Goal: Communication & Community: Answer question/provide support

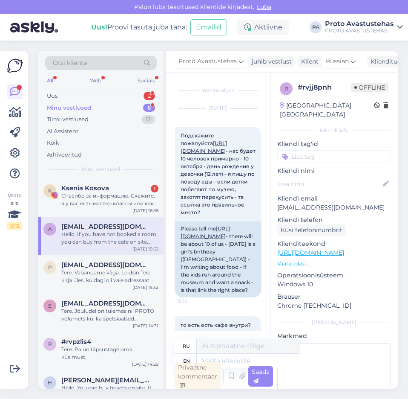
scroll to position [2, 0]
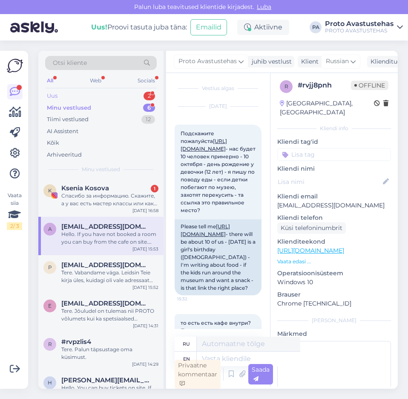
click at [57, 96] on div "Uus" at bounding box center [52, 96] width 11 height 9
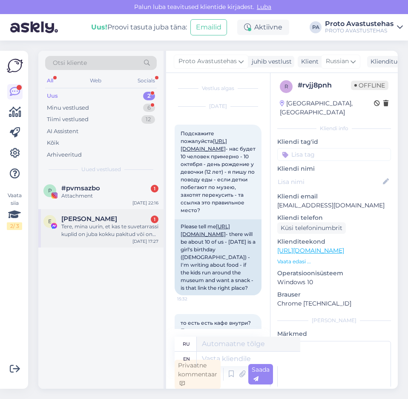
click at [113, 233] on div "Tere, mina uurin, et kas te suvetarrassi kuplid on juba kokku pakitud või on ne…" at bounding box center [109, 229] width 97 height 15
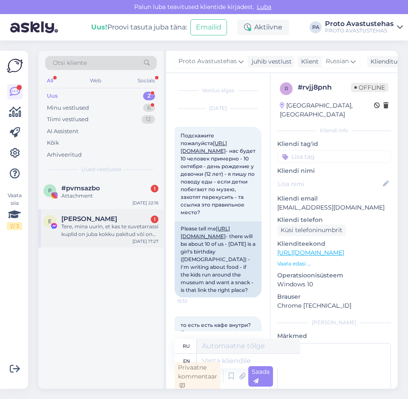
scroll to position [18, 0]
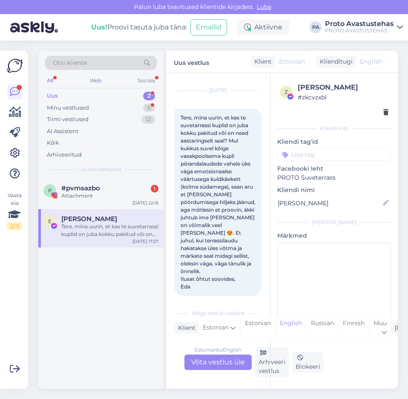
click at [181, 117] on span "Tere, mina uurin, et kas te suvetarrassi kuplid on juba kokku pakitud või on ne…" at bounding box center [219, 201] width 76 height 175
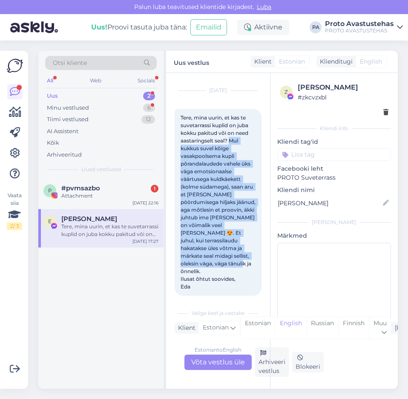
drag, startPoint x: 181, startPoint y: 147, endPoint x: 248, endPoint y: 270, distance: 139.8
click at [248, 270] on div "Tere, mina uurin, et kas te suvetarrassi kuplid on juba kokku pakitud või on ne…" at bounding box center [218, 202] width 87 height 187
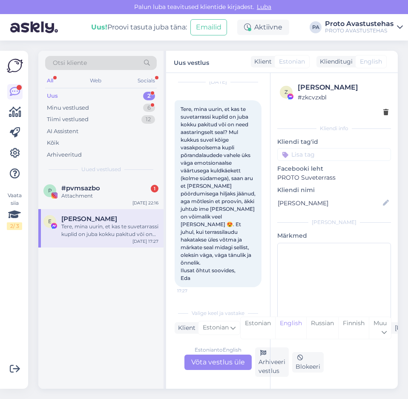
click at [210, 363] on div "Estonian to English Võta vestlus üle" at bounding box center [218, 361] width 67 height 15
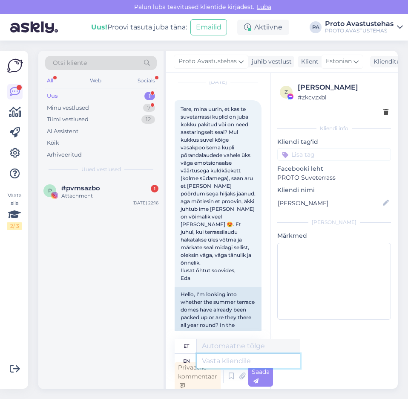
click at [231, 362] on textarea at bounding box center [249, 360] width 104 height 14
click at [385, 203] on icon at bounding box center [385, 202] width 9 height 9
click at [293, 220] on div "[PERSON_NAME]" at bounding box center [334, 222] width 114 height 8
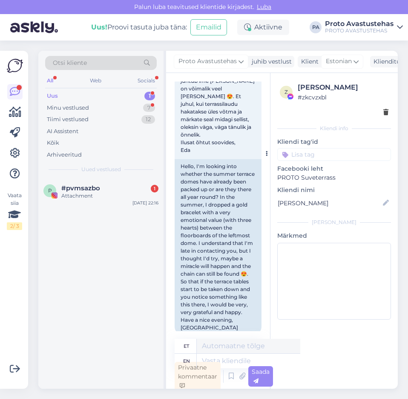
scroll to position [183, 0]
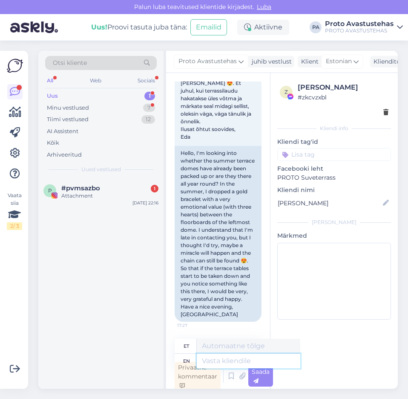
click at [236, 361] on textarea at bounding box center [249, 360] width 104 height 14
type textarea "Tere."
type textarea "Tere"
type textarea "Tere."
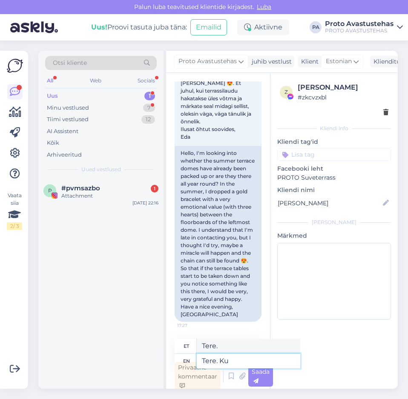
type textarea "Tere. K"
type textarea "Tere. Ku"
type textarea "Tere. S"
type textarea "Tere."
type textarea "Tere. Suveterrassi k"
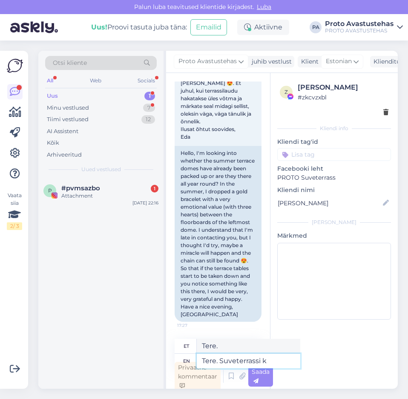
type textarea "Tere. [GEOGRAPHIC_DATA]"
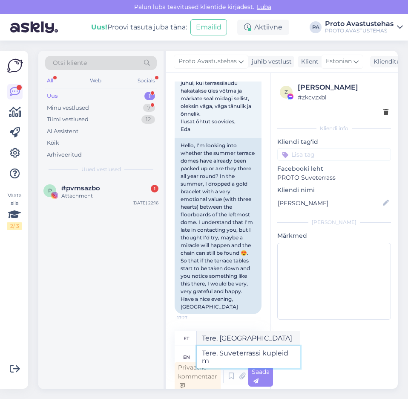
type textarea "Tere. Suveterrassi kupleid me"
type textarea "Tere. Suveterrassi kuplid"
type textarea "Tere. Suveterrassi kupleid me"
type textarea "Tere. Suveterrassi kuplid mulle"
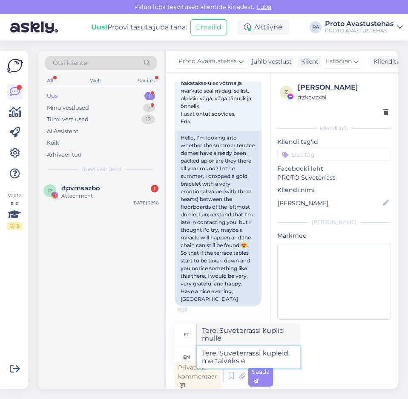
type textarea "Tere. Suveterrassi kupleid me talveks ei"
type textarea "Tere. Suveterrassi kupleid me talveks"
type textarea "Tere. Suveterrassi kupleid me talveks ei"
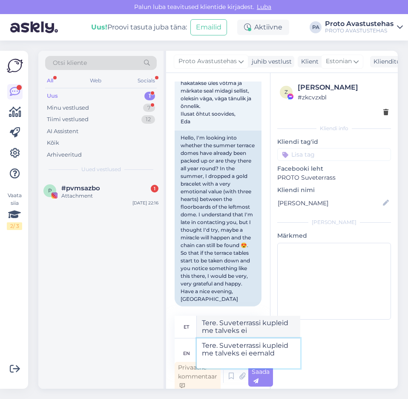
type textarea "Tere. Suveterrassi kupleid me talveks ei eemalda"
type textarea "Tere. Suveterrassi kupleid me talveks ei eemalda."
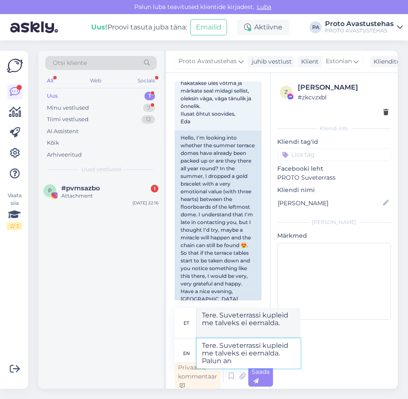
type textarea "Tere. Suveterrassi kupleid me talveks ei eemalda. [GEOGRAPHIC_DATA] and"
type textarea "Tere. Suveterrassi kupleid me talveks ei eemalda. [GEOGRAPHIC_DATA]"
type textarea "Tere. Suveterrassi kupleid me talveks ei eemalda. [GEOGRAPHIC_DATA] andke"
type textarea "Tere. Suveterrassi kupleid me talveks ei eemalda. [PERSON_NAME] andke t"
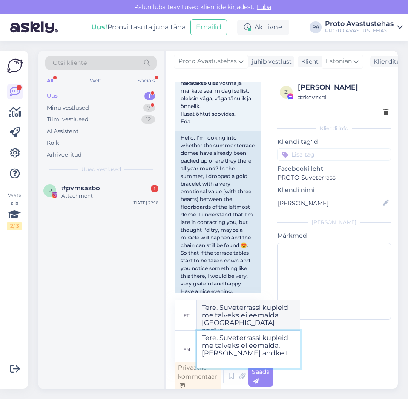
type textarea "Tere. Suveterrassi kupleid me talveks ei eemalda. [PERSON_NAME] andke t"
type textarea "Tere. Suveterrassi kupleid me talveks ei eemalda. [GEOGRAPHIC_DATA] andke"
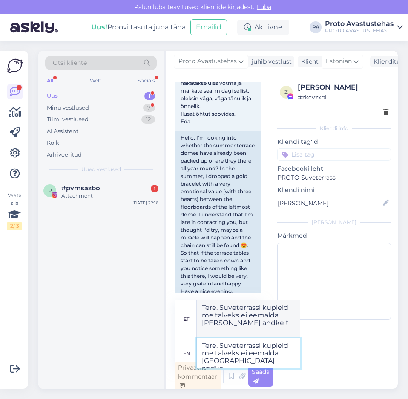
type textarea "Tere. Suveterrassi kupleid me talveks ei eemalda. [GEOGRAPHIC_DATA] andke"
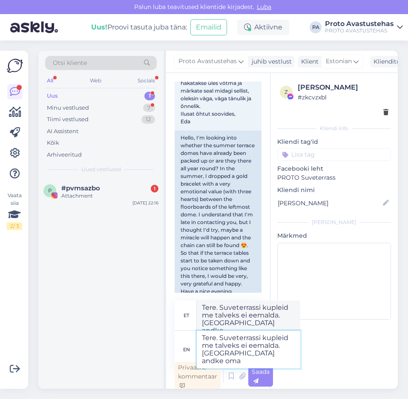
type textarea "Tere. Suveterrassi kupleid me talveks ei eemalda. [GEOGRAPHIC_DATA] andke oma"
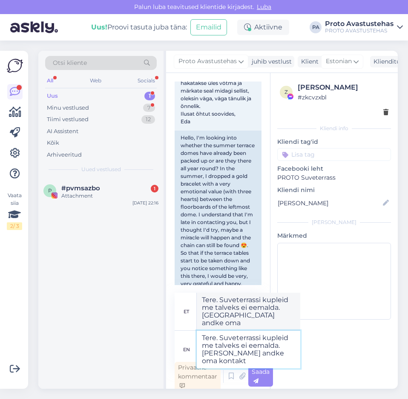
type textarea "Tere. Suveterrassi kupleid me talveks ei eemalda. [PERSON_NAME] andke oma konta…"
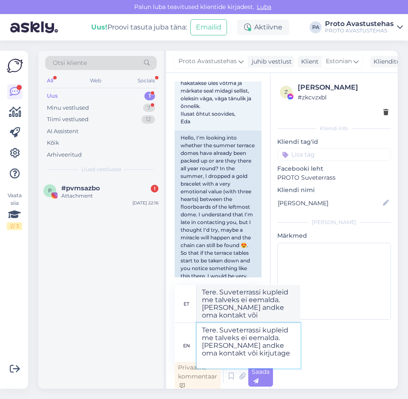
type textarea "Tere. Suveterrassi kupleid me talveks ei eemalda. [PERSON_NAME] andke oma konta…"
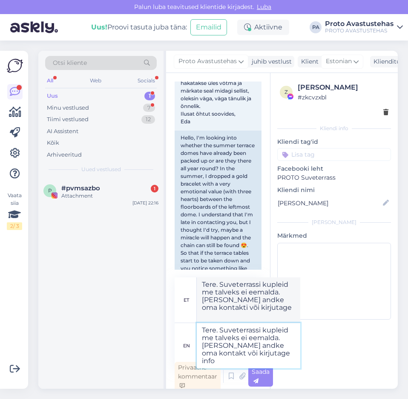
type textarea "Tere. Suveterrassi kupleid me talveks ei eemalda. [PERSON_NAME] andke oma konta…"
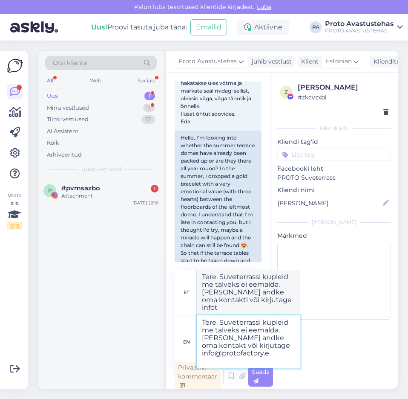
type textarea "Tere. Suveterrassi kupleid me talveks ei eemalda. [PERSON_NAME] andke oma konta…"
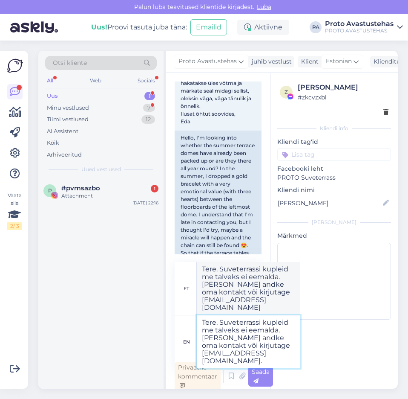
type textarea "Tere. Suveterrassi kupleid me talveks ei eemalda. [PERSON_NAME] andke oma konta…"
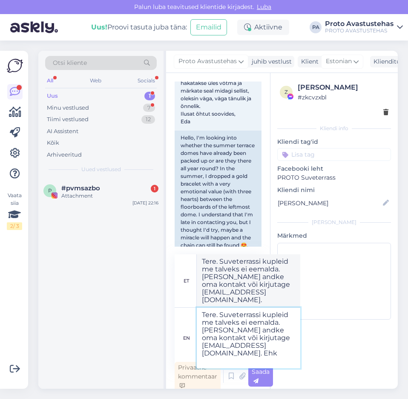
type textarea "Tere. Suveterrassi kupleid me talveks ei eemalda. [PERSON_NAME] andke oma konta…"
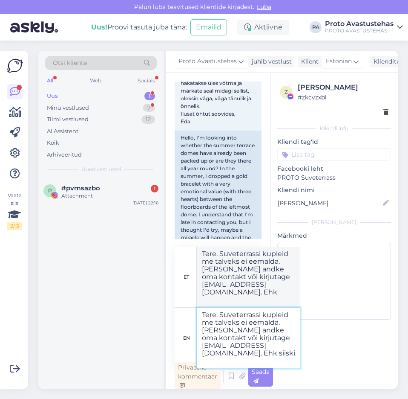
type textarea "Tere. Suveterrassi kupleid me talveks ei eemalda. [PERSON_NAME] andke oma konta…"
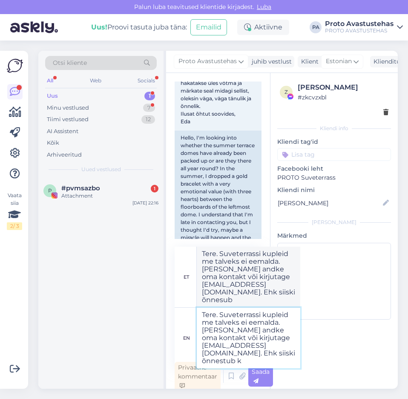
type textarea "Tere. Suveterrassi kupleid me talveks ei eemalda. [PERSON_NAME] andke oma konta…"
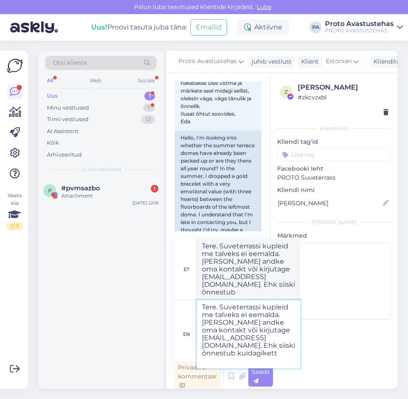
type textarea "Tere. Suveterrassi kupleid me talveks ei eemalda. [PERSON_NAME] andke oma konta…"
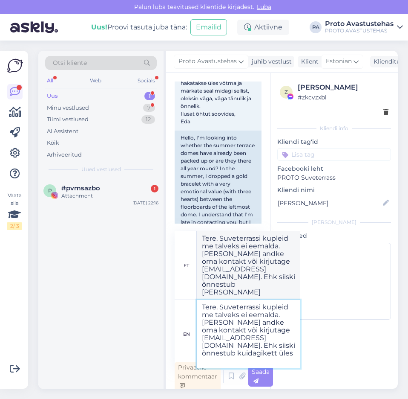
type textarea "Tere. Suveterrassi kupleid me talveks ei eemalda. [PERSON_NAME] andke oma konta…"
click at [227, 361] on textarea "Tere. Suveterrassi kupleid me talveks ei eemalda. [PERSON_NAME] andke oma konta…" at bounding box center [249, 334] width 104 height 68
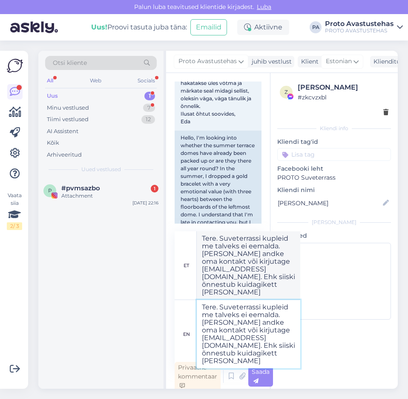
type textarea "Tere. Suveterrassi kupleid me talveks ei eemalda. [PERSON_NAME] andke oma konta…"
click at [283, 361] on textarea "Tere. Suveterrassi kupleid me talveks ei eemalda. [PERSON_NAME] andke oma konta…" at bounding box center [249, 334] width 104 height 68
type textarea "Tere. Suveterrassi kupleid me talveks ei eemalda. [PERSON_NAME] andke oma konta…"
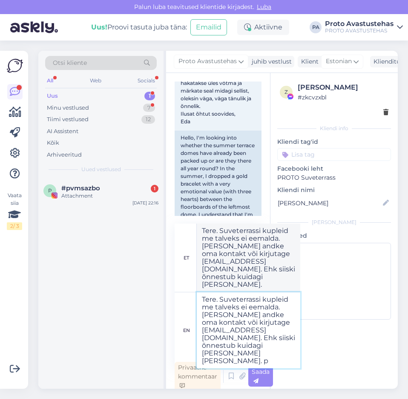
type textarea "Tere. Suveterrassi kupleid me talveks ei eemalda. [PERSON_NAME] andke oma konta…"
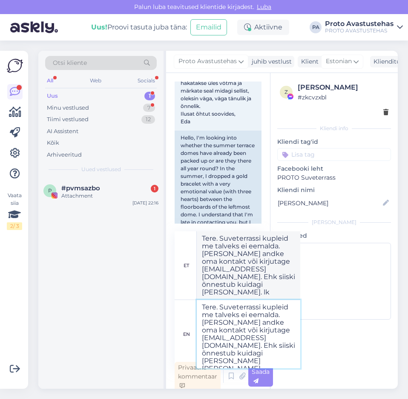
type textarea "Tere. Suveterrassi kupleid me talveks ei eemalda. [PERSON_NAME] andke oma konta…"
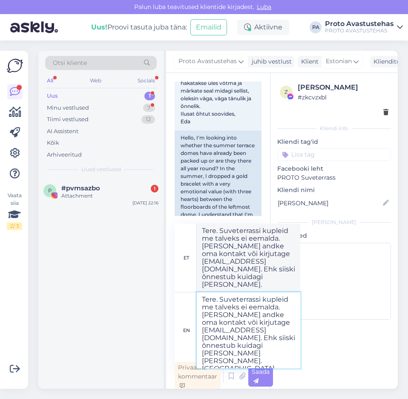
type textarea "Tere. Suveterrassi kupleid me talveks ei eemalda. [PERSON_NAME] andke oma konta…"
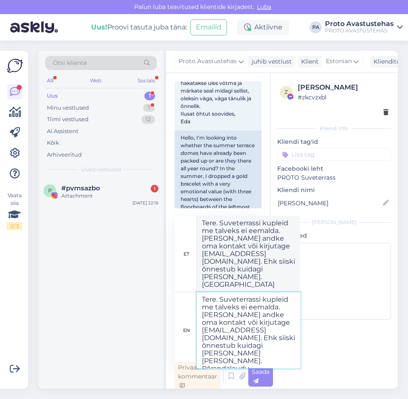
type textarea "Tere. Suveterrassi kupleid me talveks ei eemalda. [PERSON_NAME] andke oma konta…"
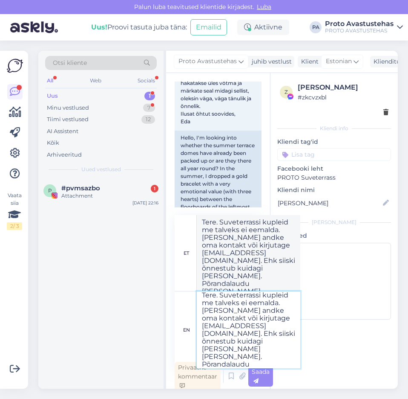
type textarea "Tere. Suveterrassi kupleid me talveks ei eemalda. [PERSON_NAME] andke oma konta…"
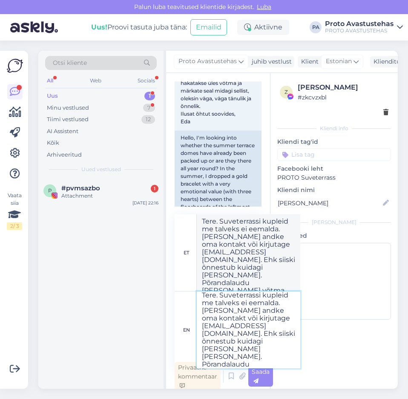
type textarea "Tere. Suveterrassi kupleid me talveks ei eemalda. [PERSON_NAME] andke oma konta…"
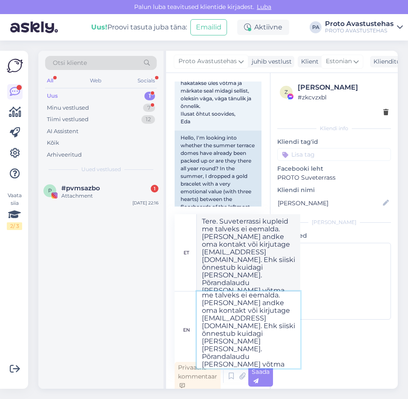
type textarea "Tere. Suveterrassi kupleid me talveks ei eemalda. [PERSON_NAME] andke oma konta…"
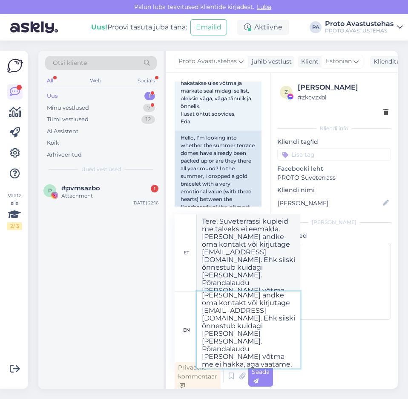
type textarea "Tere. Suveterrassi kupleid me talveks ei eemalda. [PERSON_NAME] andke oma konta…"
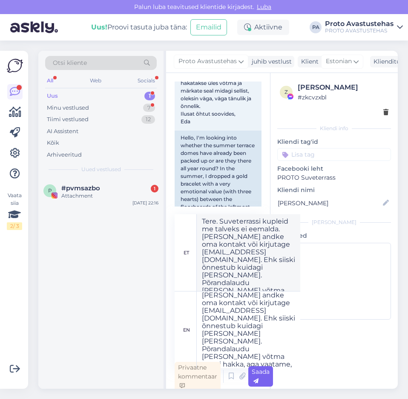
click at [262, 378] on div "Saada" at bounding box center [261, 376] width 25 height 20
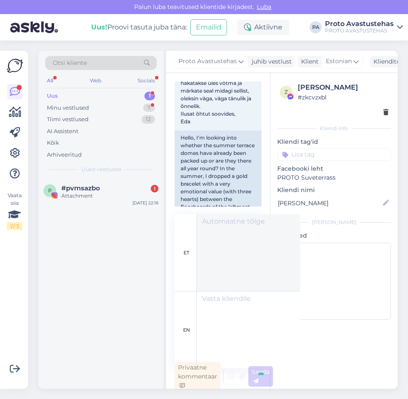
scroll to position [0, 0]
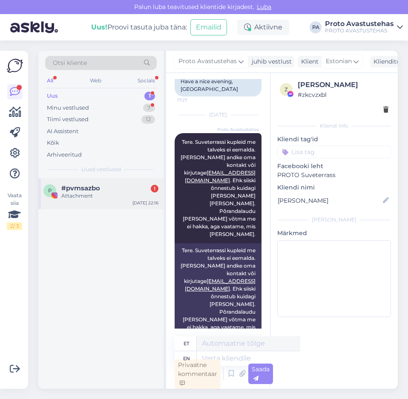
click at [81, 193] on div "Attachment" at bounding box center [109, 196] width 97 height 8
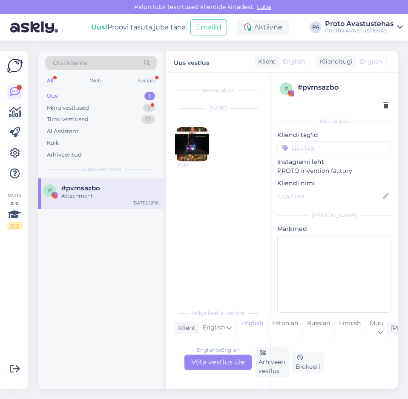
click at [196, 145] on img at bounding box center [192, 144] width 34 height 34
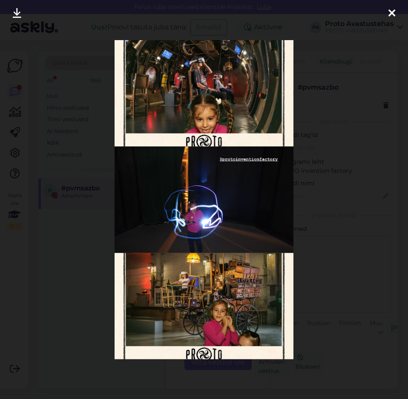
click at [390, 14] on icon at bounding box center [392, 13] width 7 height 11
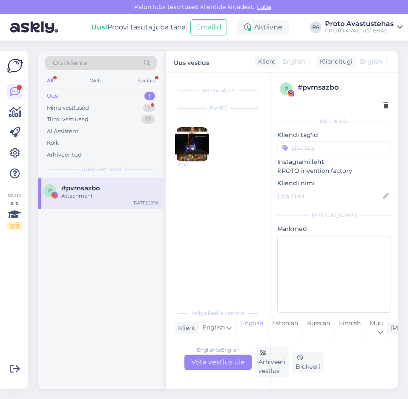
click at [59, 97] on div "Uus 1" at bounding box center [101, 96] width 112 height 12
click at [260, 362] on div "Arhiveeri vestlus" at bounding box center [272, 361] width 34 height 29
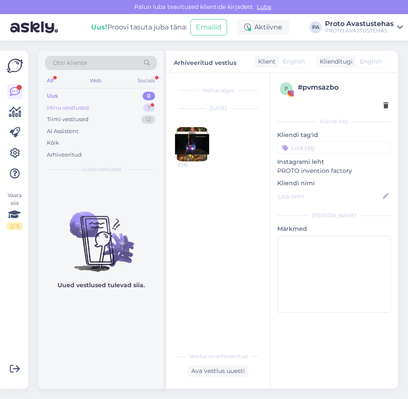
click at [61, 104] on div "Minu vestlused" at bounding box center [68, 108] width 42 height 9
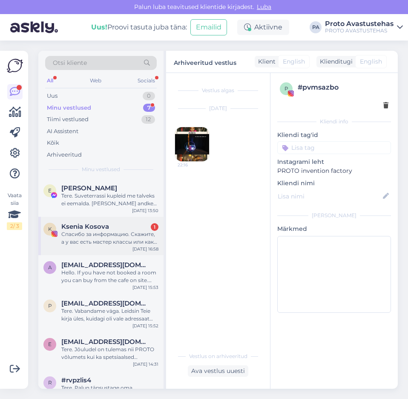
click at [75, 231] on div "Спасибо за информацию. Скажите, а у вас есть мастер классы или как аниматор?" at bounding box center [109, 237] width 97 height 15
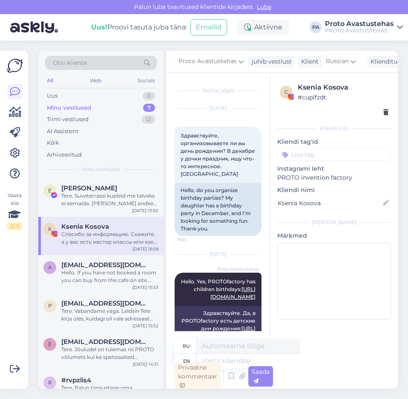
scroll to position [3, 0]
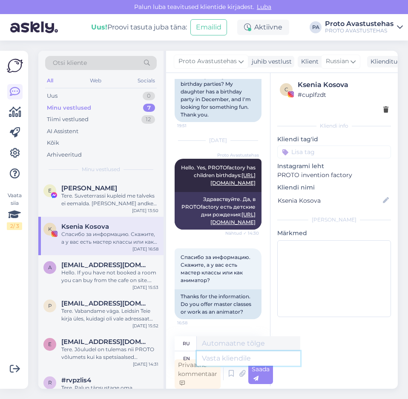
click at [236, 359] on textarea at bounding box center [249, 358] width 104 height 14
type textarea "Hello."
type textarea "Привет."
type textarea "Hello. Protofactory"
type textarea "Привет. [GEOGRAPHIC_DATA]"
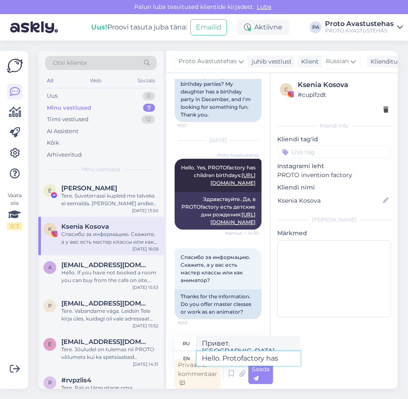
type textarea "Hello. Protofactory has"
type textarea "Привет. У Protofactory есть"
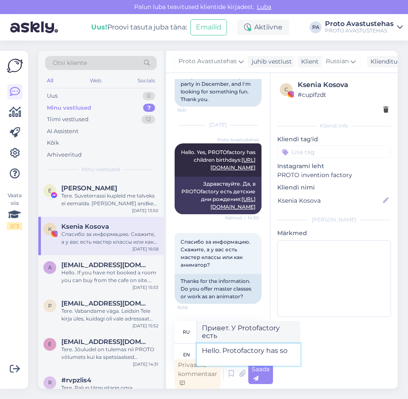
type textarea "Hello. Protofactory has so"
type textarea "Привет. У Protofactory есть так"
type textarea "Hello. Protofactory has so many"
type textarea "Привет. У Protofactory так много"
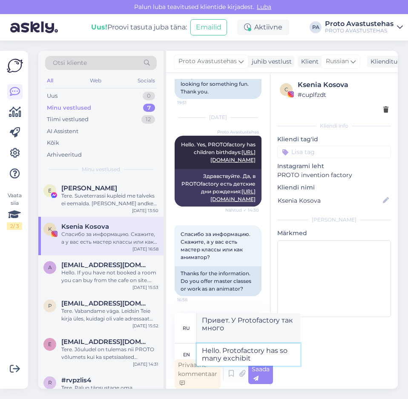
type textarea "Hello. Protofactory has so many exchibits"
type textarea "Привет. В Protofactory так много экспонатов."
type textarea "Hello. Protofactory has so many exchibits that"
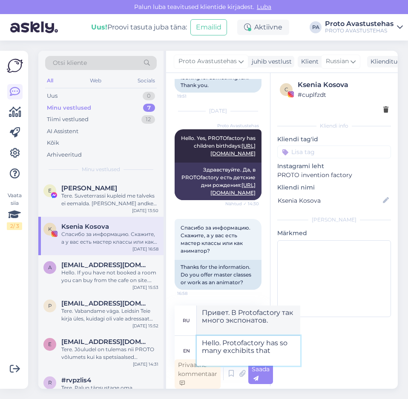
type textarea "Привет. В Protofactory так много экспонатов, что"
type textarea "Hello. Protofactory has so many exchibits that it"
type textarea "Привет. В Protofactory так много экспонатов, что..."
type textarea "Hello. Protofactory has so many exchibits that it would n"
type textarea "Привет. В Protofactory так много экспонатов, что это было бы..."
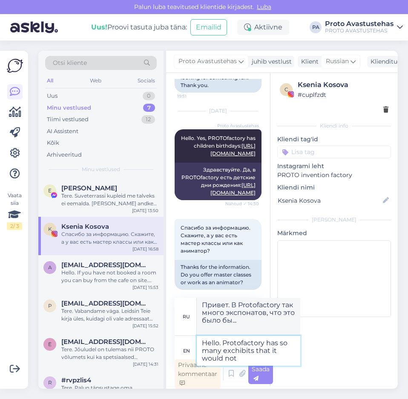
type textarea "Hello. Protofactory has so many exchibits that it would not"
type textarea "Привет. В Protofactory так много экспонатов, что это не было бы"
type textarea "Hello. Protofactory has so many exchibits that it woul"
type textarea "Привет. В Protofactory так много экспонатов, что это было бы..."
type textarea "Hello. Protofactory has so many exchibits that i"
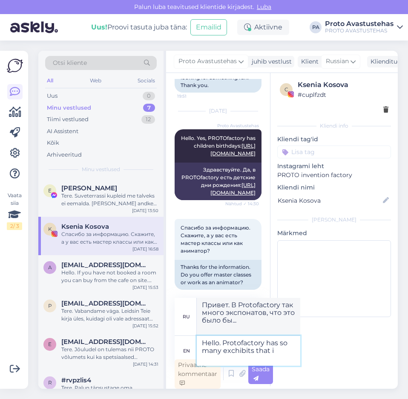
type textarea "Привет. В Protofactory так много экспонатов, что..."
type textarea "Hello. Protofactory has so many exchibits that"
type textarea "Привет. В Protofactory так много экспонатов, что"
type textarea "Hello. Protofactory has so many exchibits that we"
type textarea "Привет. В Protofactory так много экспонатов, что мы"
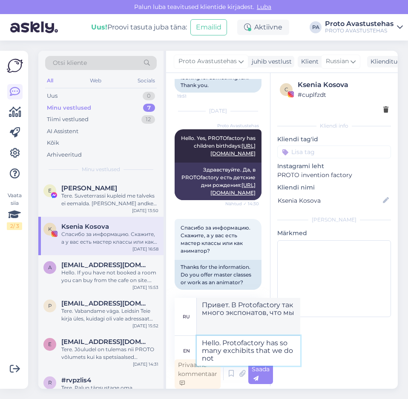
type textarea "Hello. Protofactory has so many exchibits that we do not"
type textarea "Привет. В Protofactory так много экспонатов, что мы не можем..."
type textarea "Hello. Protofactory has so many exchibits that we do not usually"
type textarea "Привет. В Protofactory так много экспонатов, что мы обычно не"
type textarea "Hello. Protofactory has so many exchibits that we do not usually re"
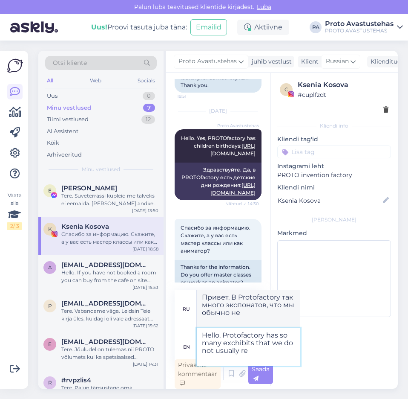
type textarea "Привет. В Protofactory так много экспонатов, что мы обычно не читаем их."
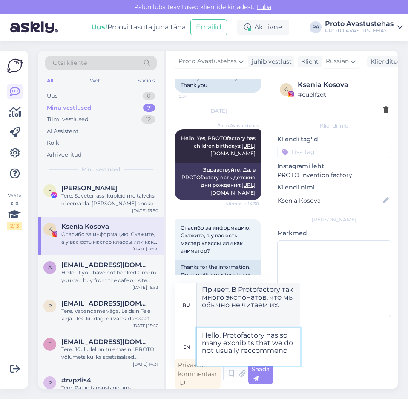
type textarea "Hello. Protofactory has so many exchibits that we do not usually reccommend a"
type textarea "Привет. В Protofactory так много экспонатов, что мы обычно не рекомендуем"
type textarea "Hello. Protofactory has so many exchibits that we do not usually reccommend any"
type textarea "Привет. В Protofactory так много экспонатов, что мы обычно не рекомендуем ни од…"
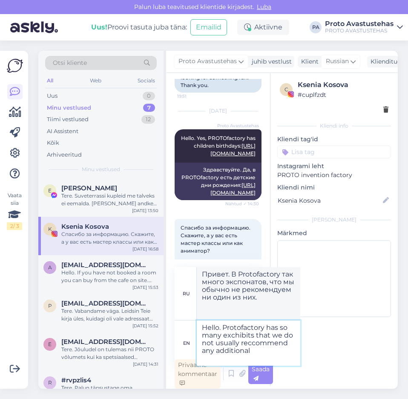
type textarea "Hello. Protofactory has so many exchibits that we do not usually reccommend any…"
type textarea "Привет. В Protofactory так много экспонатов, что мы обычно не рекомендуем никак…"
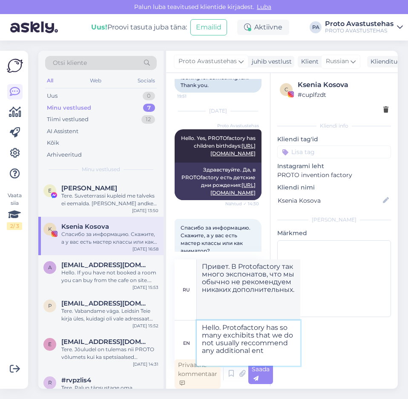
type textarea "Hello. Protofactory has so many exchibits that we do not usually reccommend any…"
type textarea "Здравствуйте. В Protofactory так много экспонатов, что мы обычно не рекомендуем…"
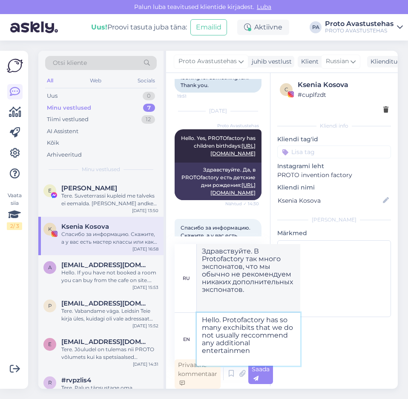
type textarea "Hello. Protofactory has so many exchibits that we do not usually reccommend any…"
type textarea "Привет. В Protofactory так много экспонатов, что мы обычно не рекомендуем никак…"
type textarea "Hello. Protofactory has so many exchibits that we do not usually reccommend any…"
type textarea "Здравствуйте. В Protofactory так много экспонатов, что мы обычно не рекомендуем…"
type textarea "Hello. Protofactory has so many exchibits that we do not usually reccommend any…"
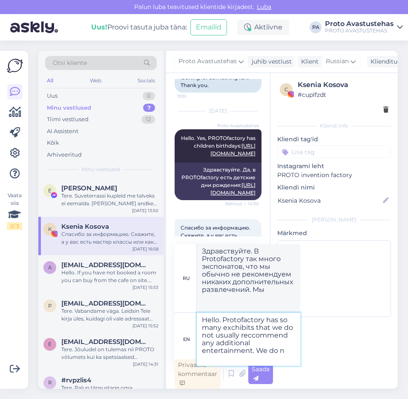
type textarea "Здравствуйте. В Protofactory так много экспонатов, что мы обычно не рекомендуем…"
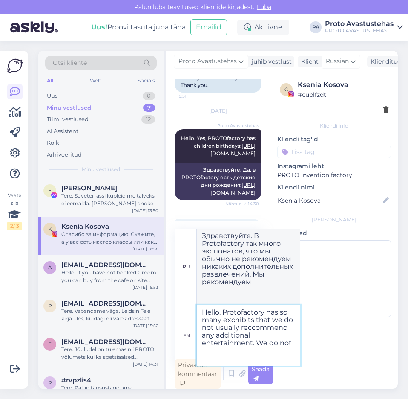
type textarea "Hello. Protofactory has so many exchibits that we do not usually reccommend any…"
type textarea "Здравствуйте. В Protofactory так много экспонатов, что мы обычно не рекомендуем…"
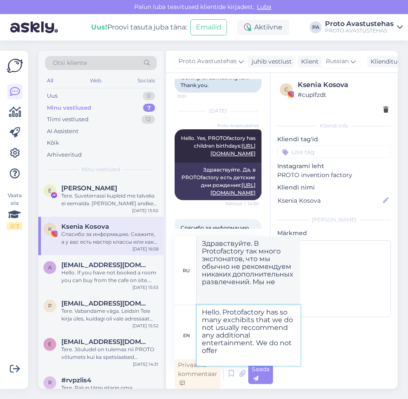
type textarea "Hello. Protofactory has so many exchibits that we do not usually reccommend any…"
type textarea "Здравствуйте. В Protofactory так много экспонатов, что мы обычно не рекомендуем…"
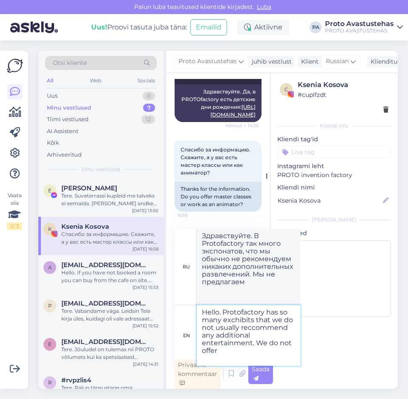
scroll to position [248, 0]
type textarea "Hello. Protofactory has so many exchibits that we do not usually reccommend any…"
type textarea "Здравствуйте. В Protofactory так много экспонатов, что мы обычно не рекомендуем…"
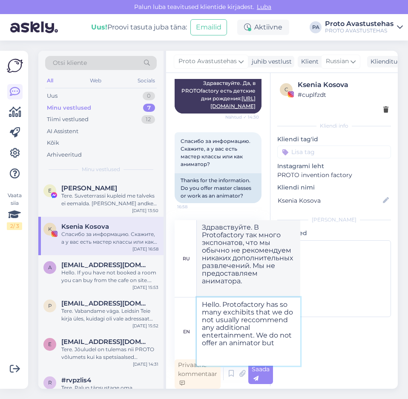
type textarea "Hello. Protofactory has so many exchibits that we do not usually reccommend any…"
type textarea "Здравствуйте. В Protofactory так много экспонатов, что мы обычно не рекомендуем…"
type textarea "Hello. Protofactory has so many exchibits that we do not usually reccommend any…"
type textarea "Здравствуйте. В Protofactory так много экспонатов, что мы обычно не рекомендуем…"
type textarea "Hello. Protofactory has so many exchibits that we do not usually reccommend any…"
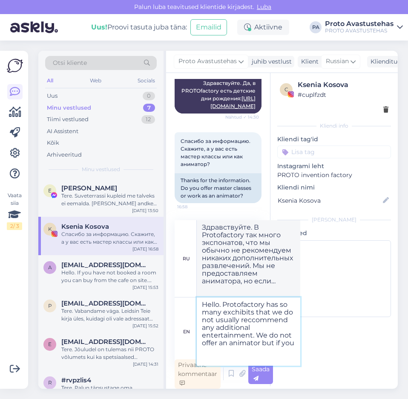
type textarea "Здравствуйте. В Protofactory так много экспонатов, что мы обычно не рекомендуем…"
type textarea "Hello. Protofactory has so many exchibits that we do not usually reccommend any…"
type textarea "Здравствуйте. В Protofactory так много экспонатов, что мы обычно не рекомендуем…"
type textarea "Hello. Protofactory has so many exchibits that we do not usually reccommend any…"
type textarea "Здравствуйте. В Protofactory так много экспонатов, что мы обычно не рекомендуем…"
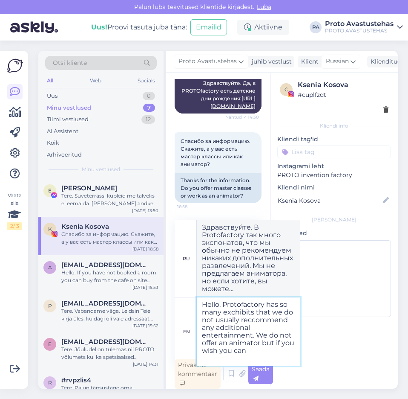
type textarea "Hello. Protofactory has so many exchibits that we do not usually reccommend any…"
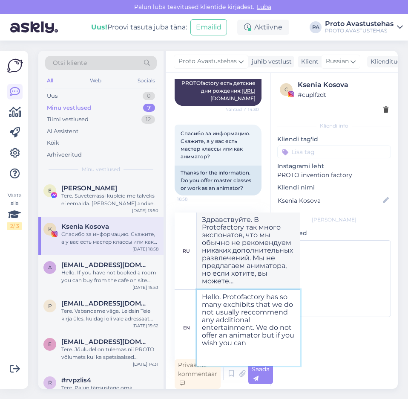
type textarea "Здравствуйте. В Protofactory так много экспонатов, что мы обычно не рекомендуем…"
type textarea "Hello. Protofactory has so many exchibits that we do not usually reccommend any…"
type textarea "Здравствуйте. В Protofactory так много экспонатов, что мы обычно не рекомендуем…"
type textarea "Hello. Protofactory has so many exchibits that we do not usually reccommend any…"
type textarea "Здравствуйте. В Protofactory так много экспонатов, что мы обычно не рекомендуем…"
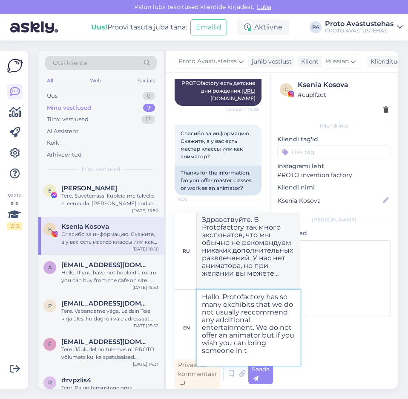
scroll to position [3, 0]
type textarea "Hello. Protofactory has so many exchibits that we do not usually reccommend any…"
type textarea "Здравствуйте. В Protofactory так много экспонатов, что мы обычно не рекомендуем…"
type textarea "Hello. Protofactory has so many exchibits that we do not usually reccommend any…"
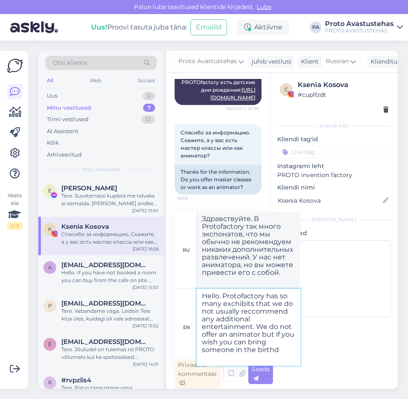
type textarea "Здравствуйте. В Protofactory так много экспонатов, что мы обычно не рекомендуем…"
type textarea "Hello. Protofactory has so many exchibits that we do not usually reccommend any…"
type textarea "Здравствуйте. В Protofactory так много экспонатов, что мы обычно не рекомендуем…"
type textarea "Hello. Protofactory has so many exchibits that we do not usually reccommend any…"
type textarea "Здравствуйте. В Protofactory так много экспонатов, что мы обычно не рекомендуем…"
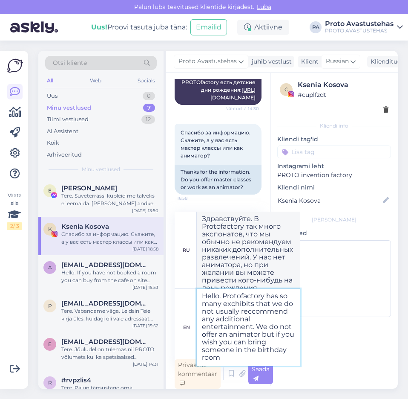
type textarea "Hello. Protofactory has so many exchibits that we do not usually reccommend any…"
type textarea "Здравствуйте. В Protofactory так много экспонатов, что мы обычно не рекомендуем…"
type textarea "Hello. Protofactory has so many exchibits that we do not usually reccommend any…"
click at [258, 370] on span "Saada" at bounding box center [261, 373] width 18 height 17
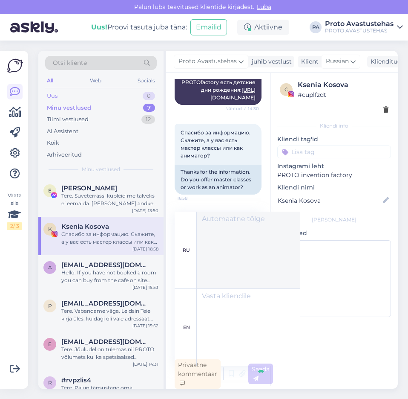
scroll to position [0, 0]
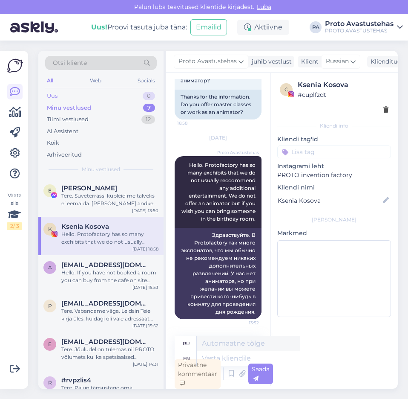
click at [56, 95] on div "Uus" at bounding box center [52, 96] width 11 height 9
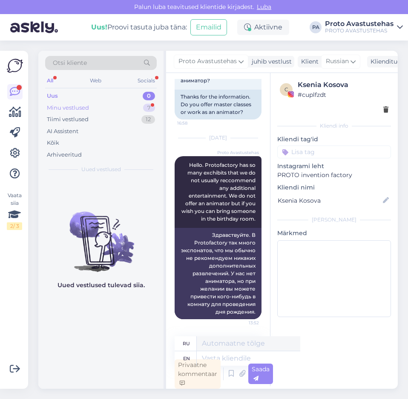
click at [65, 107] on div "Minu vestlused" at bounding box center [68, 108] width 42 height 9
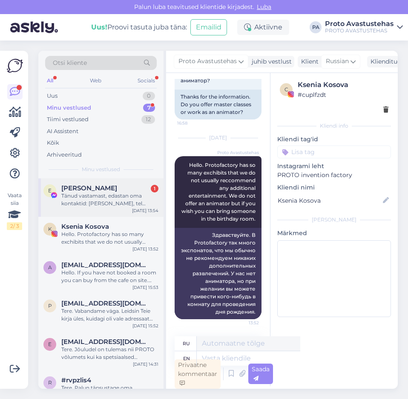
click at [70, 201] on div "Tänud vastamast, edastan oma kontaktid: [PERSON_NAME], tel [PHONE_NUMBER], e-po…" at bounding box center [109, 199] width 97 height 15
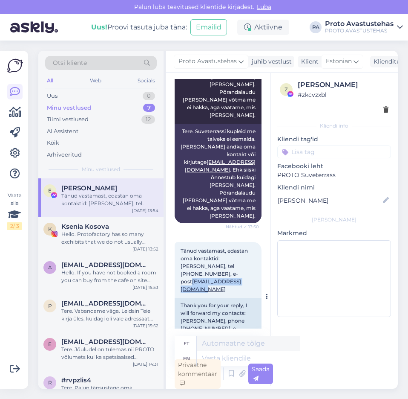
drag, startPoint x: 252, startPoint y: 258, endPoint x: 177, endPoint y: 262, distance: 75.5
click at [177, 261] on div "Tänud vastamast, edastan oma kontaktid: [PERSON_NAME], tel [PHONE_NUMBER], e-po…" at bounding box center [218, 270] width 87 height 56
copy link "[EMAIL_ADDRESS][DOMAIN_NAME]"
